Goal: Task Accomplishment & Management: Complete application form

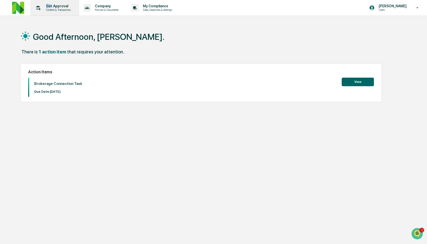
click at [51, 4] on p "Get Approval" at bounding box center [57, 6] width 31 height 4
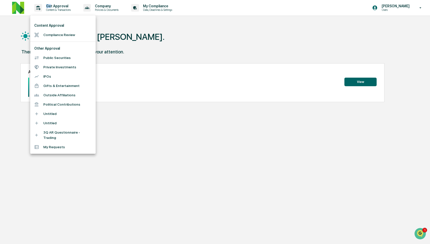
click at [64, 32] on li "Compliance Review" at bounding box center [62, 34] width 65 height 9
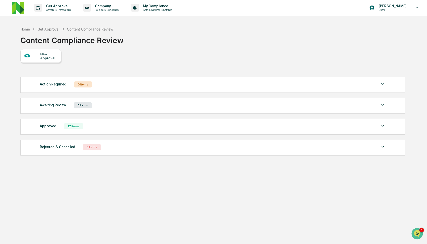
click at [42, 56] on div "New Approval" at bounding box center [48, 56] width 17 height 8
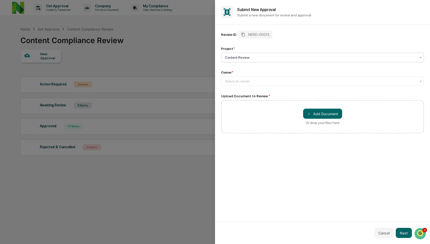
click at [237, 59] on div at bounding box center [320, 57] width 191 height 5
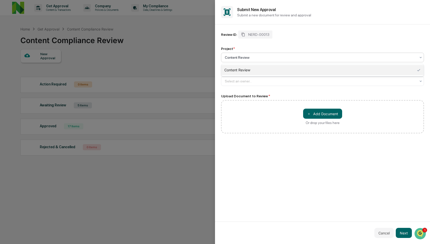
click at [237, 59] on div at bounding box center [320, 57] width 191 height 5
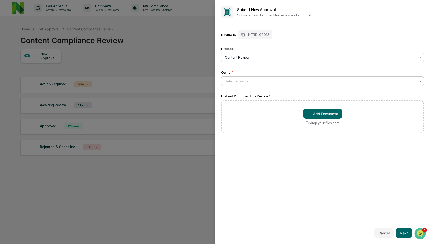
click at [242, 78] on div "Select an owner..." at bounding box center [320, 81] width 196 height 7
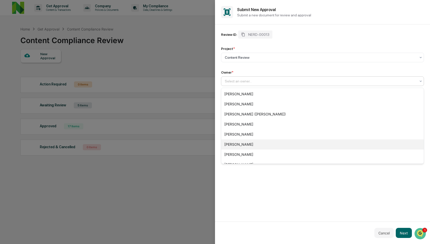
scroll to position [47, 0]
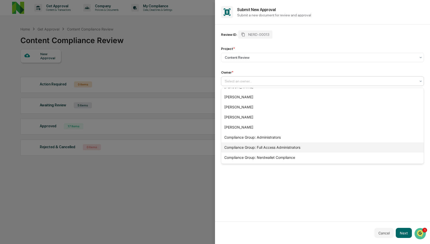
click at [251, 144] on div "Compliance Group: Full Access Administrators" at bounding box center [322, 147] width 203 height 10
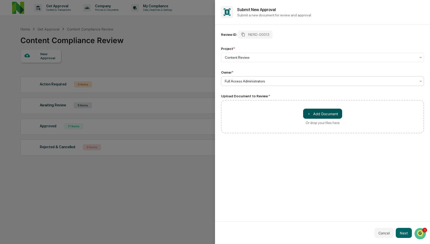
click at [318, 112] on button "＋ Add Document" at bounding box center [322, 114] width 39 height 10
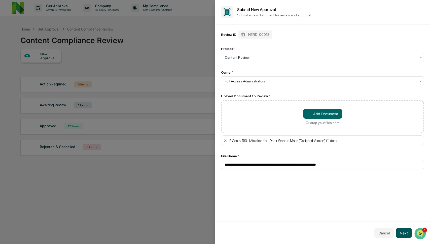
click at [406, 230] on button "Next" at bounding box center [404, 233] width 16 height 10
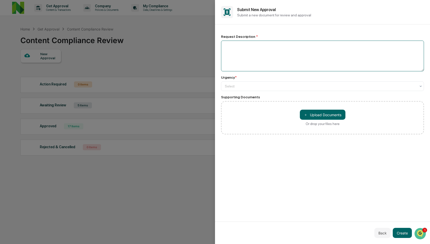
click at [291, 60] on textarea at bounding box center [322, 56] width 203 height 31
type textarea "**********"
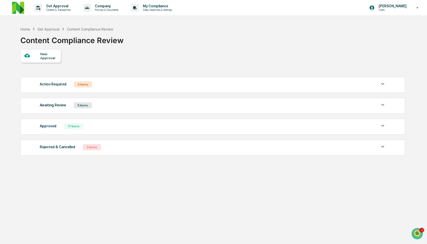
click at [75, 126] on div "17 Items" at bounding box center [73, 126] width 19 height 6
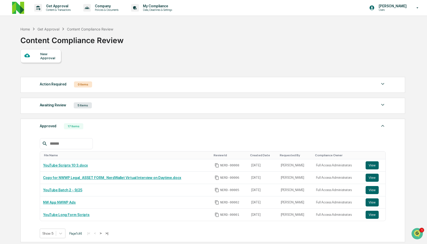
click at [82, 112] on div "Awaiting Review 5 Items File Name Review Id Created Date Requested By Complianc…" at bounding box center [212, 106] width 385 height 16
click at [82, 108] on div "5 Items" at bounding box center [83, 105] width 18 height 6
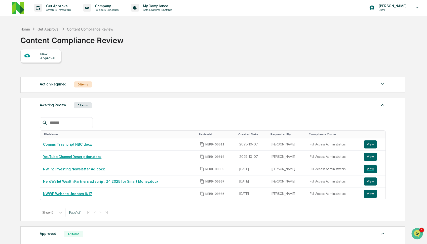
click at [82, 108] on div "5 Items" at bounding box center [83, 105] width 18 height 6
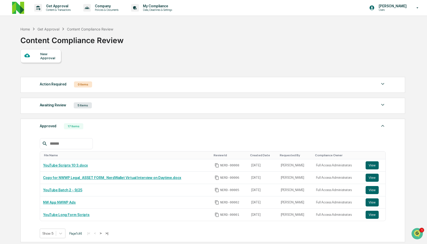
click at [36, 51] on div "New Approval" at bounding box center [40, 56] width 41 height 14
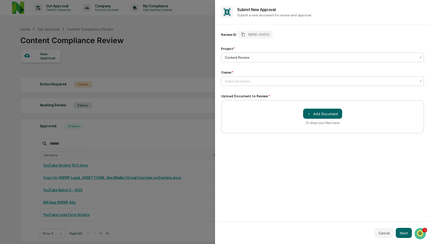
click at [262, 81] on div at bounding box center [320, 81] width 191 height 5
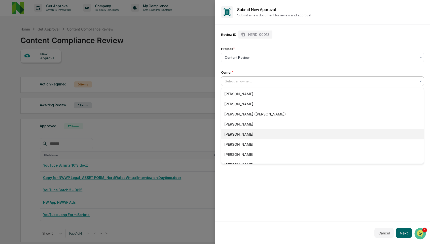
scroll to position [47, 0]
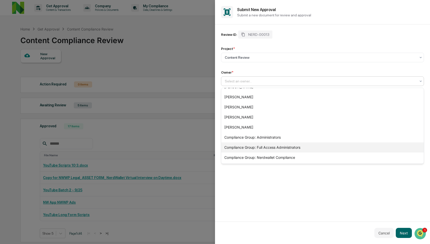
click at [259, 142] on div "Compliance Group: Full Access Administrators" at bounding box center [322, 147] width 203 height 10
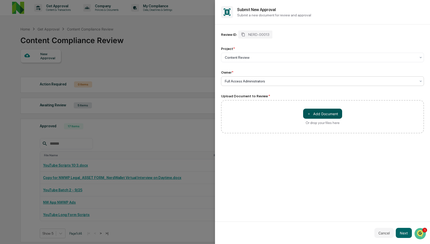
click at [322, 115] on button "＋ Add Document" at bounding box center [322, 114] width 39 height 10
click at [405, 234] on button "Next" at bounding box center [404, 233] width 16 height 10
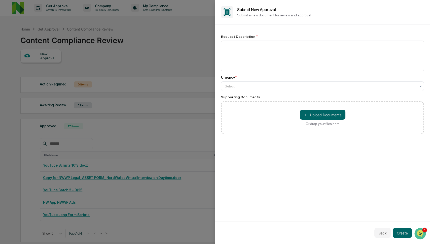
click at [253, 33] on div "Request Description * Urgency * Select Supporting Documents ＋ Upload Documents …" at bounding box center [322, 84] width 203 height 108
click at [255, 51] on textarea at bounding box center [322, 56] width 203 height 31
paste textarea "**********"
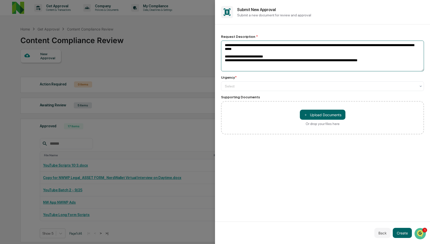
scroll to position [2, 0]
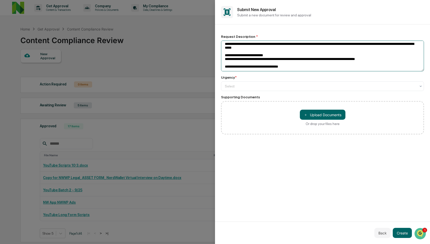
paste textarea "**********"
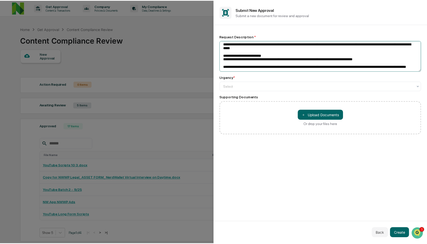
scroll to position [11, 0]
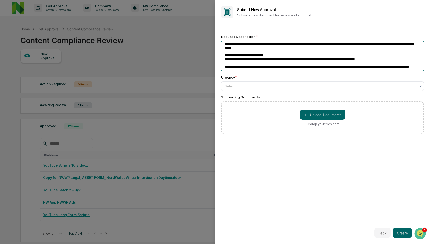
type textarea "**********"
click at [302, 56] on textarea "**********" at bounding box center [322, 56] width 203 height 31
click at [272, 88] on div at bounding box center [320, 86] width 191 height 5
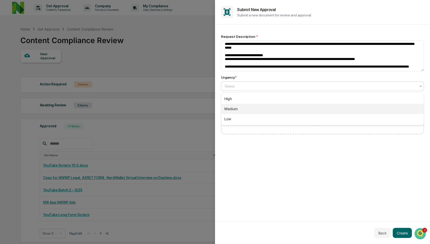
click at [267, 107] on div "Medium" at bounding box center [322, 109] width 203 height 10
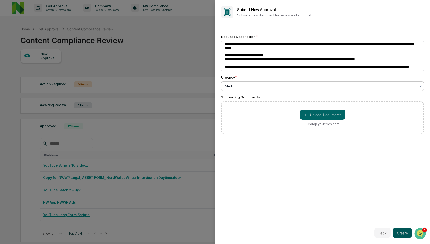
click at [405, 233] on button "Create" at bounding box center [402, 233] width 19 height 10
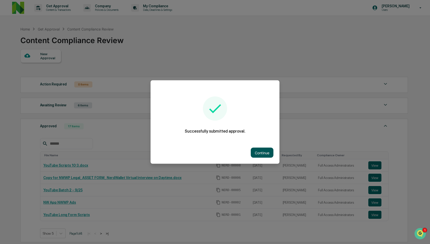
click at [260, 150] on button "Continue" at bounding box center [262, 153] width 23 height 10
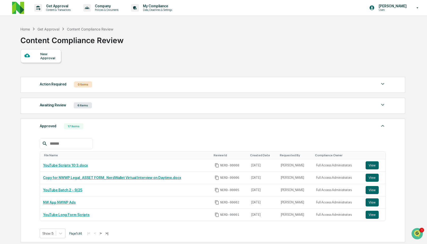
click at [160, 114] on div "Awaiting Review 6 Items File Name Review Id Created Date Requested By Complianc…" at bounding box center [212, 106] width 385 height 16
click at [162, 109] on div "Awaiting Review 6 Items" at bounding box center [213, 105] width 346 height 7
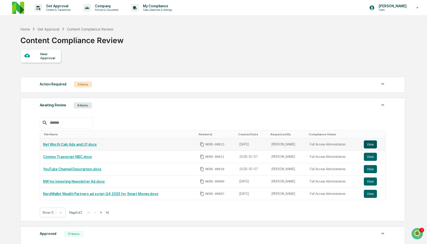
click at [371, 144] on button "View" at bounding box center [370, 144] width 13 height 8
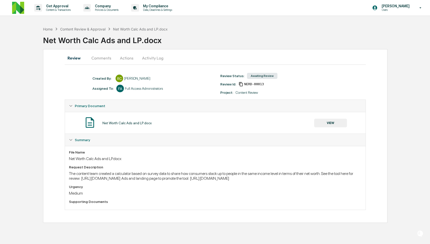
click at [99, 60] on button "Comments" at bounding box center [101, 58] width 28 height 12
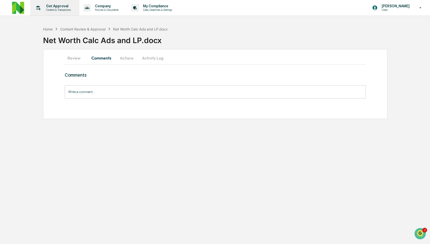
drag, startPoint x: 69, startPoint y: 58, endPoint x: 76, endPoint y: 15, distance: 43.9
click at [69, 58] on button "Review" at bounding box center [76, 58] width 23 height 12
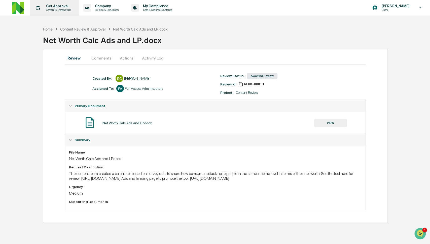
click at [52, 9] on p "Content & Transactions" at bounding box center [57, 10] width 31 height 4
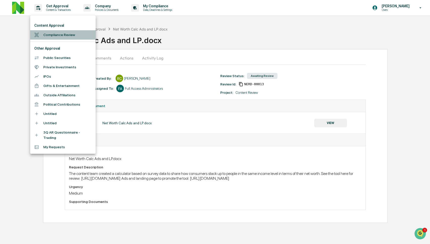
click at [62, 32] on li "Compliance Review" at bounding box center [62, 34] width 65 height 9
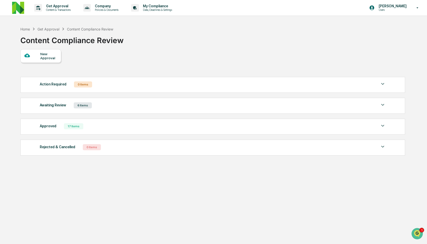
click at [177, 107] on div "Awaiting Review 6 Items" at bounding box center [213, 105] width 346 height 7
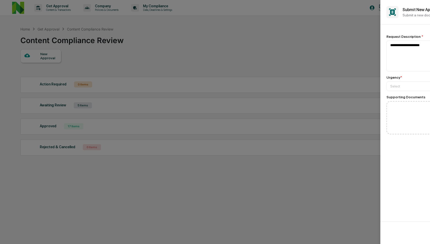
click at [126, 47] on div at bounding box center [215, 122] width 430 height 244
